Goal: Task Accomplishment & Management: Use online tool/utility

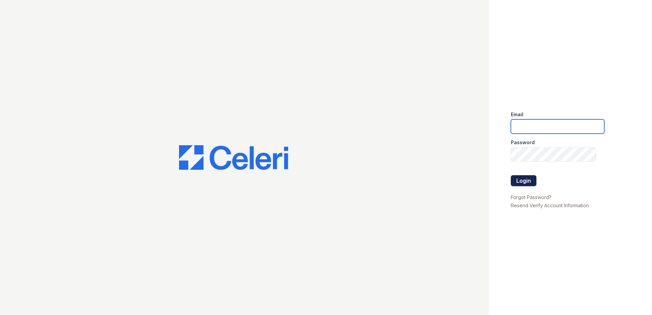
type input "[EMAIL_ADDRESS][DOMAIN_NAME]"
click at [522, 180] on button "Login" at bounding box center [524, 180] width 26 height 11
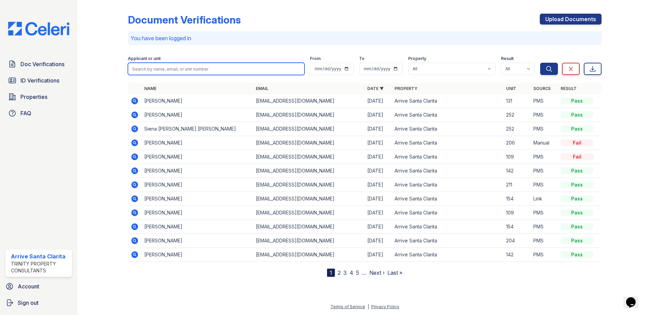
click at [203, 74] on input "search" at bounding box center [216, 69] width 177 height 12
type input "eliza"
click at [540, 63] on button "Search" at bounding box center [549, 69] width 18 height 12
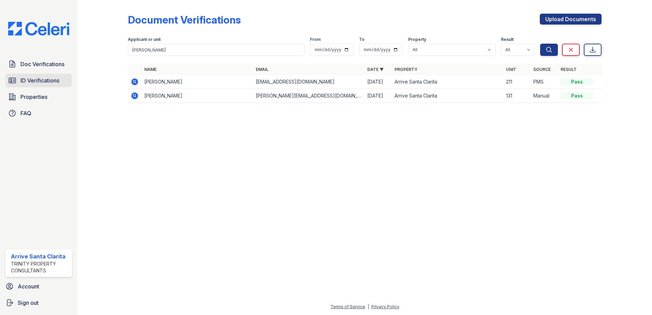
click at [47, 76] on span "ID Verifications" at bounding box center [39, 80] width 39 height 8
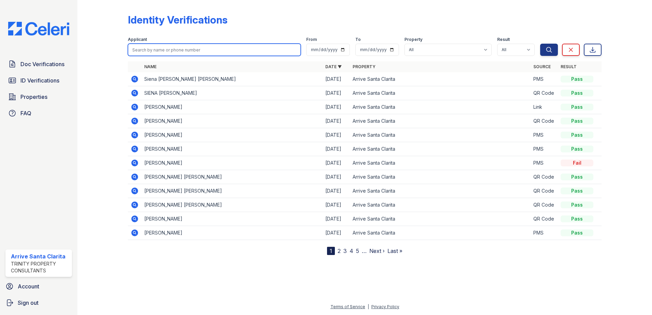
click at [207, 50] on input "search" at bounding box center [214, 50] width 173 height 12
type input "elizabeth"
click at [540, 44] on button "Search" at bounding box center [549, 50] width 18 height 12
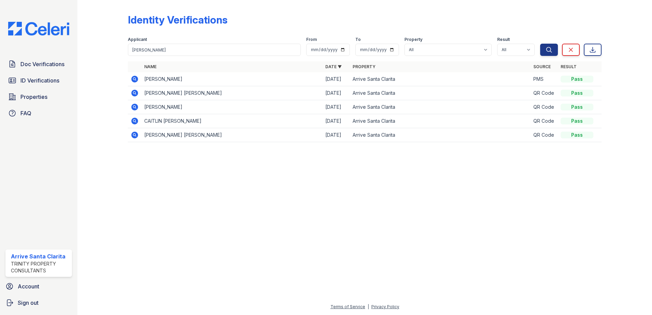
click at [131, 78] on icon at bounding box center [135, 79] width 8 height 8
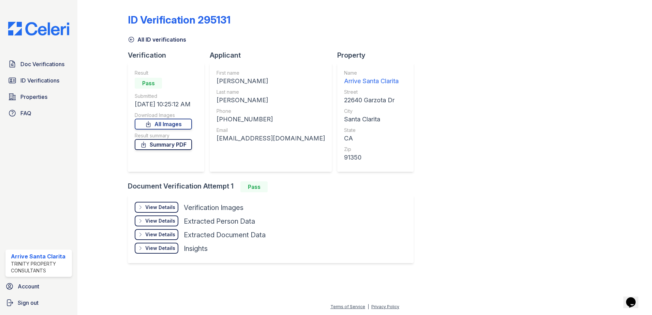
click at [185, 146] on link "Summary PDF" at bounding box center [163, 144] width 57 height 11
click at [62, 75] on link "ID Verifications" at bounding box center [38, 81] width 67 height 14
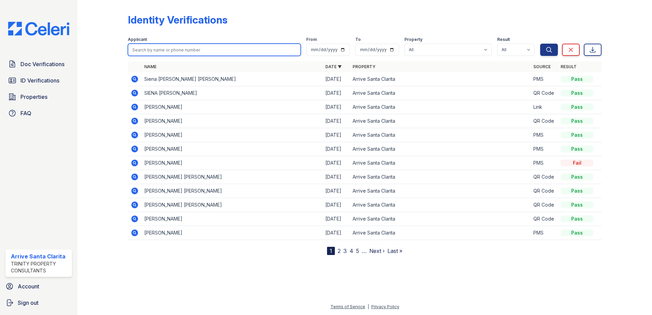
click at [175, 54] on input "search" at bounding box center [214, 50] width 173 height 12
type input "kyle"
click at [540, 44] on button "Search" at bounding box center [549, 50] width 18 height 12
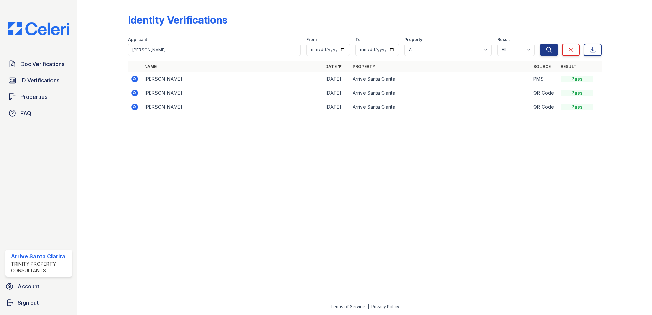
click at [134, 78] on icon at bounding box center [134, 79] width 2 height 2
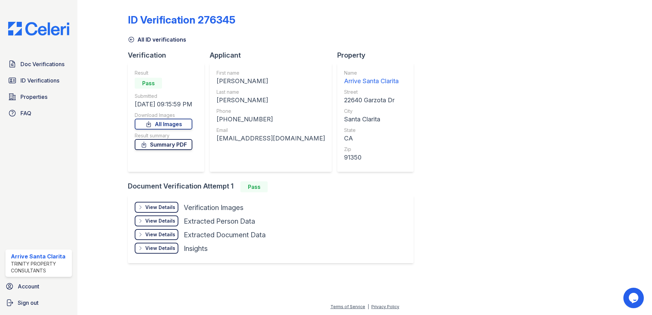
click at [176, 142] on link "Summary PDF" at bounding box center [164, 144] width 58 height 11
